Goal: Navigation & Orientation: Find specific page/section

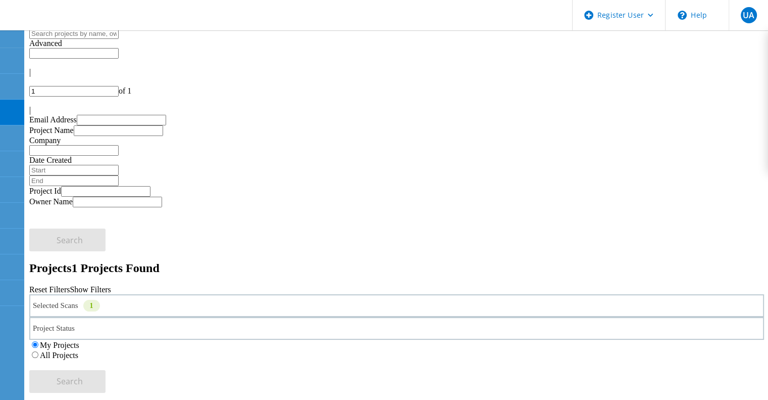
click at [78, 351] on label "All Projects" at bounding box center [59, 355] width 38 height 9
click at [38, 351] on input "All Projects" at bounding box center [35, 354] width 7 height 7
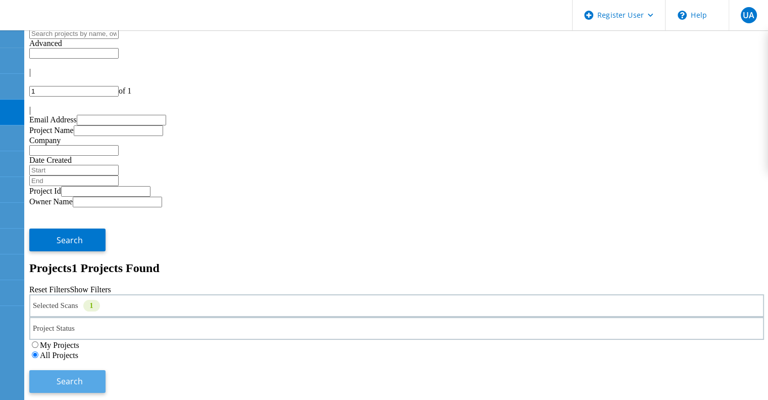
click at [83, 375] on span "Search" at bounding box center [70, 380] width 26 height 11
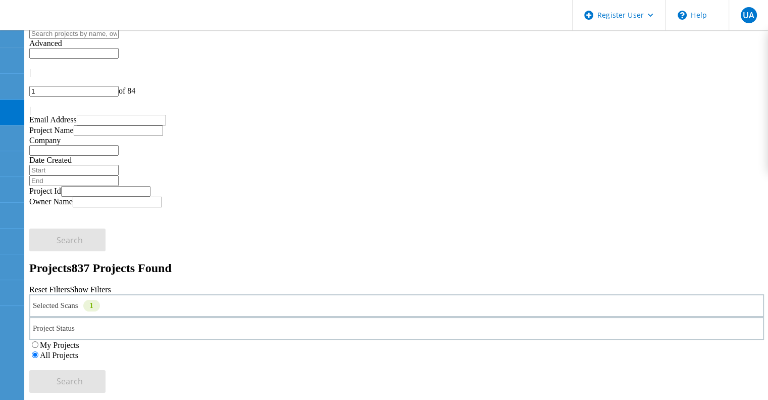
click at [119, 86] on input "1" at bounding box center [73, 91] width 89 height 11
type input "12"
click at [119, 86] on input "1" at bounding box center [73, 91] width 89 height 11
click at [78, 351] on label "All Projects" at bounding box center [59, 355] width 38 height 9
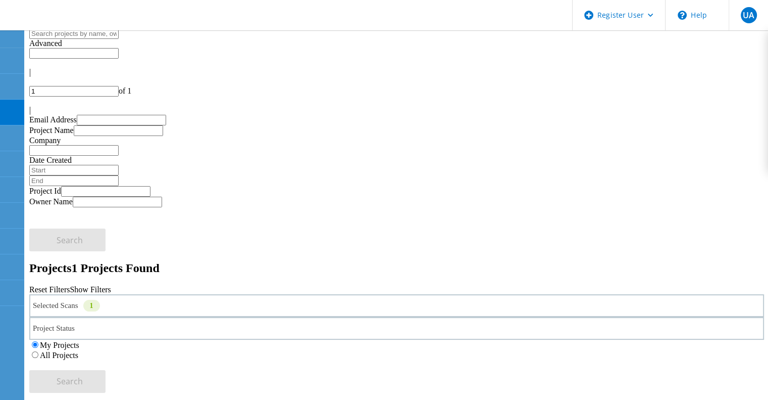
click at [38, 351] on input "All Projects" at bounding box center [35, 354] width 7 height 7
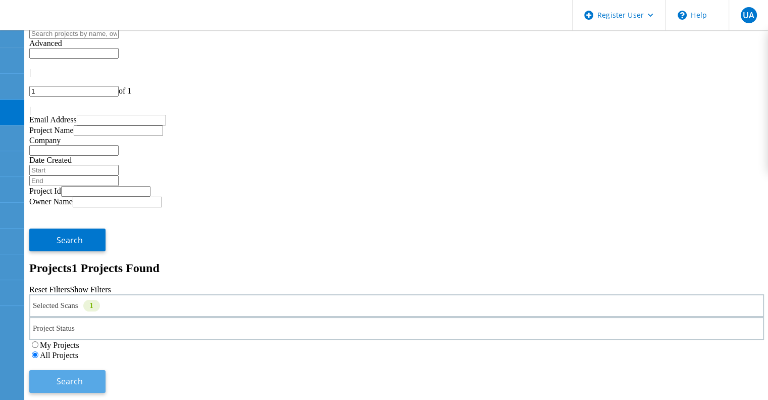
click at [106, 370] on button "Search" at bounding box center [67, 381] width 76 height 23
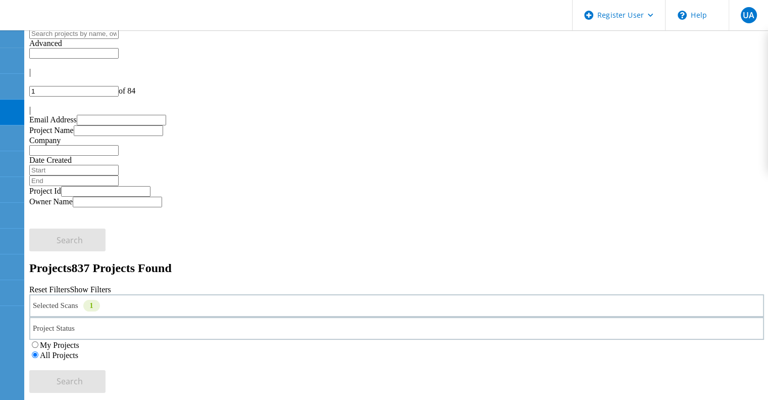
click at [119, 86] on input "1" at bounding box center [73, 91] width 89 height 11
type input "14"
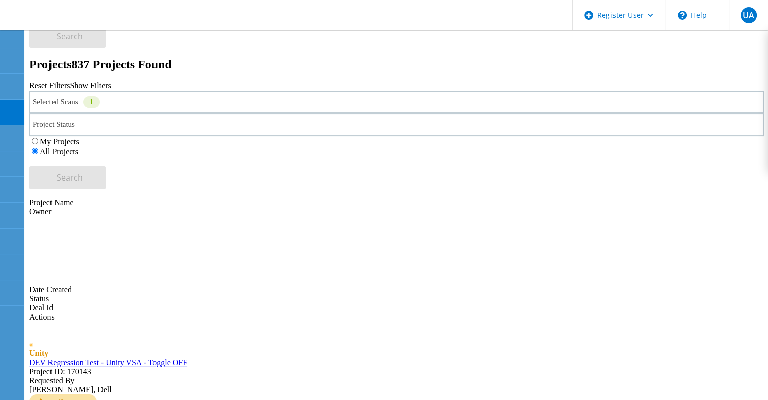
scroll to position [225, 0]
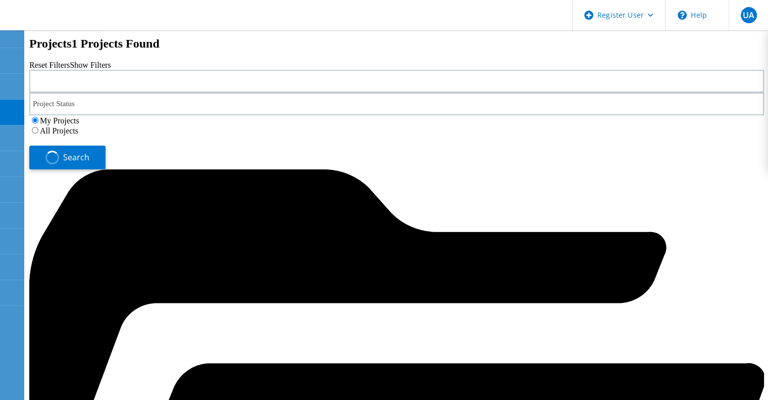
scroll to position [66, 0]
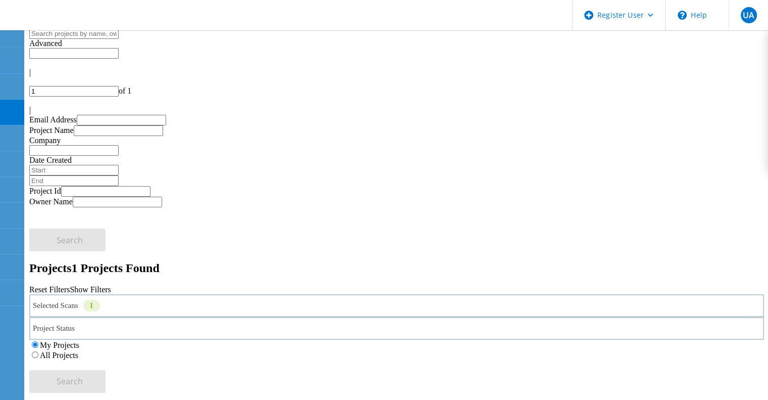
click at [78, 351] on label "All Projects" at bounding box center [59, 355] width 38 height 9
click at [38, 351] on input "All Projects" at bounding box center [35, 354] width 7 height 7
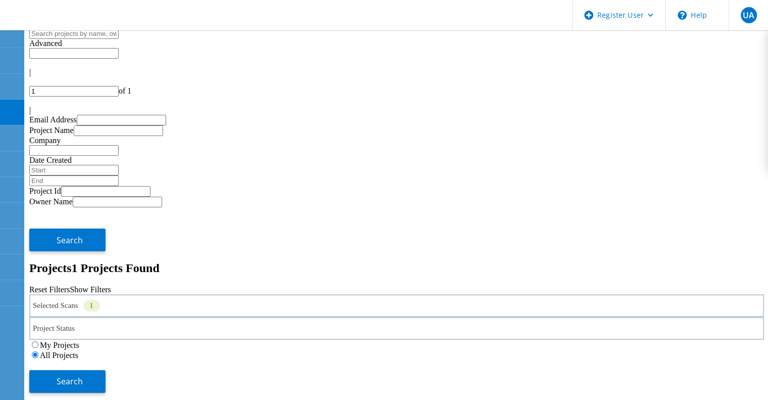
click at [119, 86] on input "1" at bounding box center [73, 91] width 89 height 11
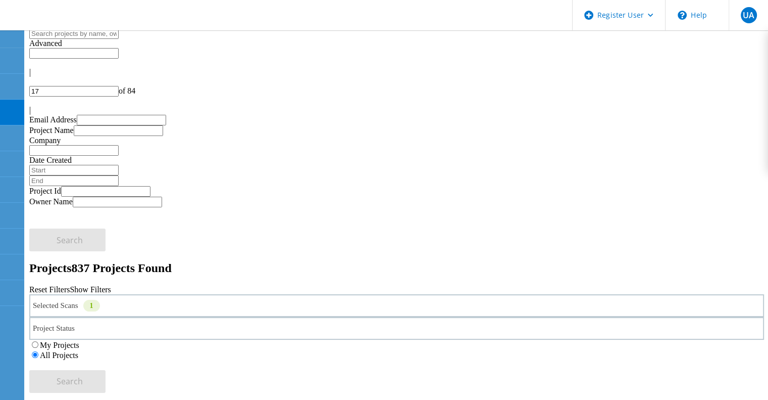
type input "17"
